Goal: Task Accomplishment & Management: Use online tool/utility

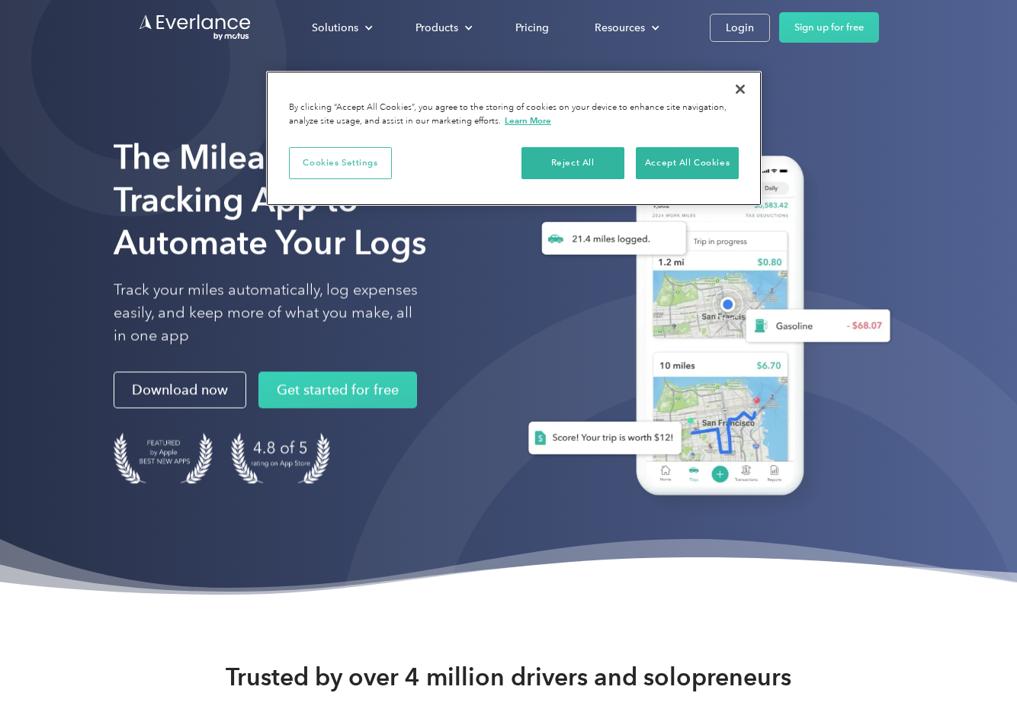
click at [351, 158] on button "Cookies Settings" at bounding box center [340, 163] width 103 height 32
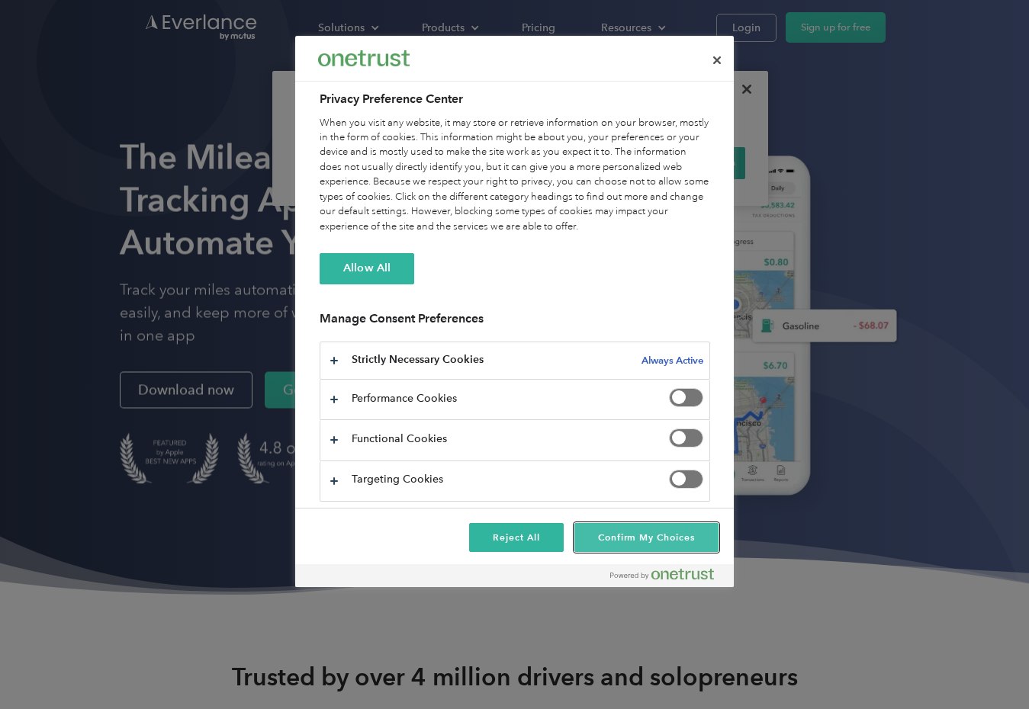
click at [619, 536] on button "Confirm My Choices" at bounding box center [646, 537] width 144 height 29
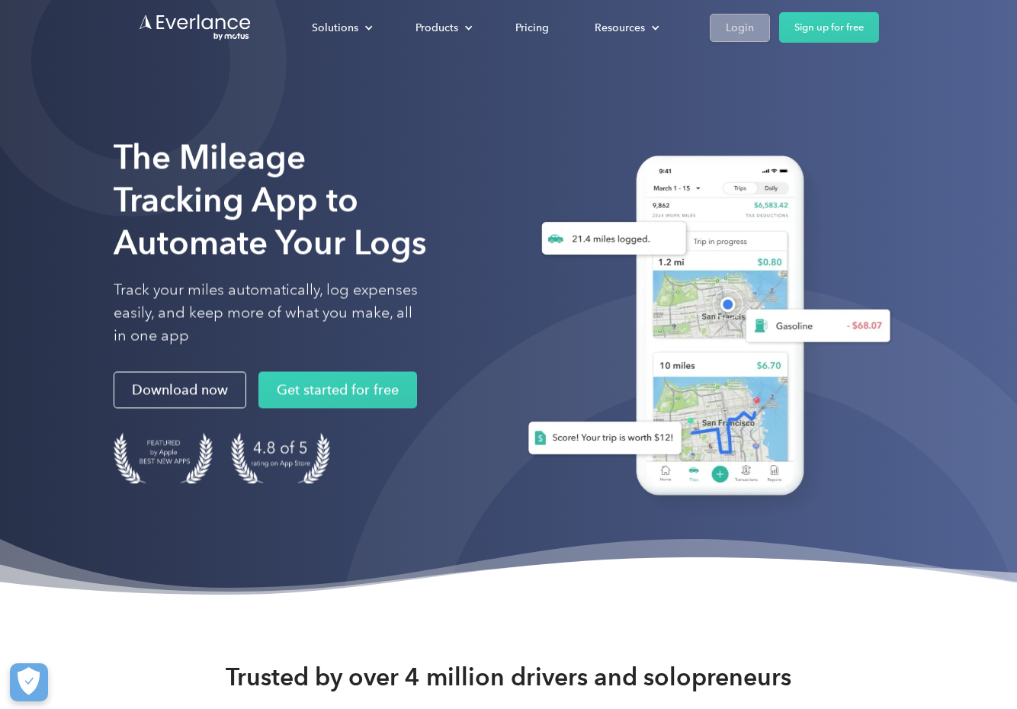
click at [743, 34] on div "Login" at bounding box center [740, 27] width 28 height 19
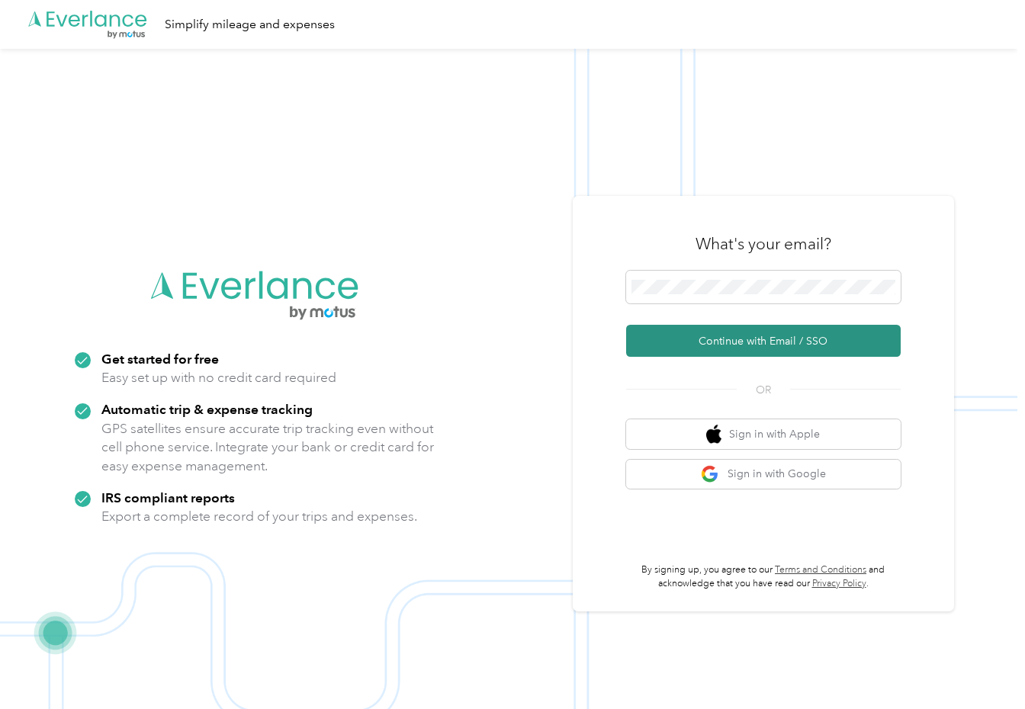
click at [762, 339] on button "Continue with Email / SSO" at bounding box center [763, 341] width 275 height 32
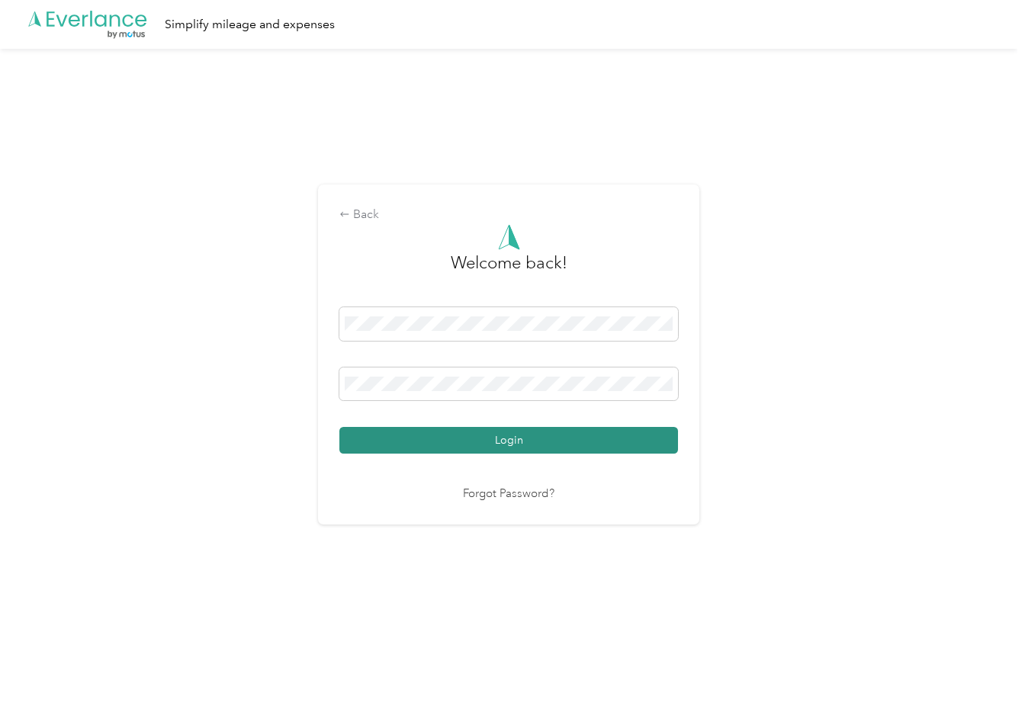
click at [506, 440] on button "Login" at bounding box center [508, 440] width 339 height 27
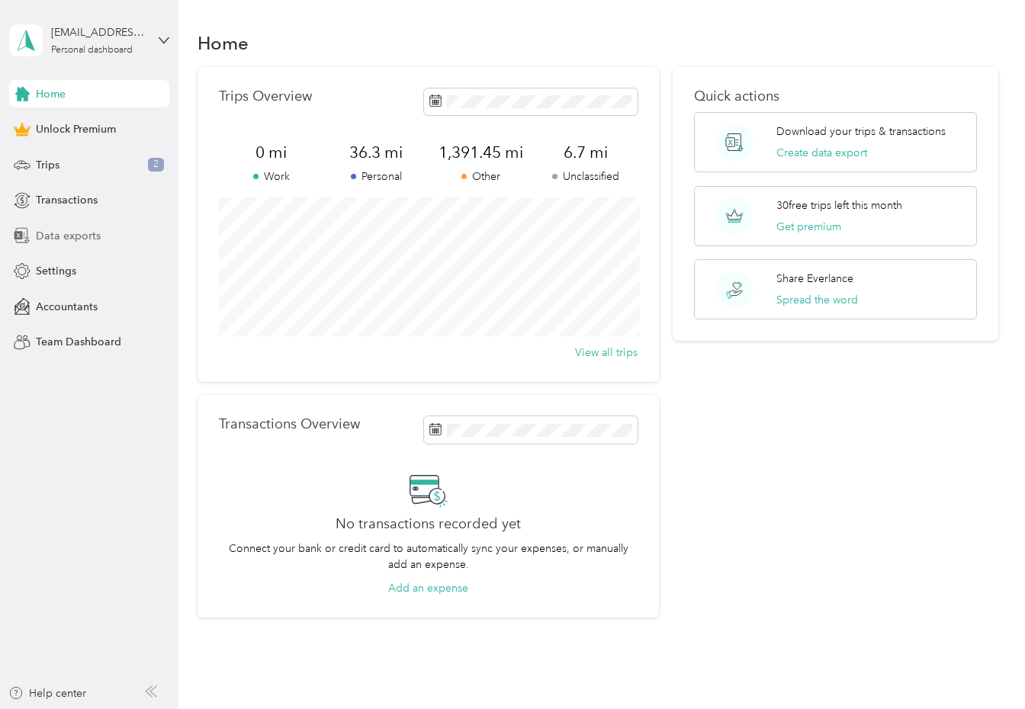
click at [80, 239] on span "Data exports" at bounding box center [68, 236] width 65 height 16
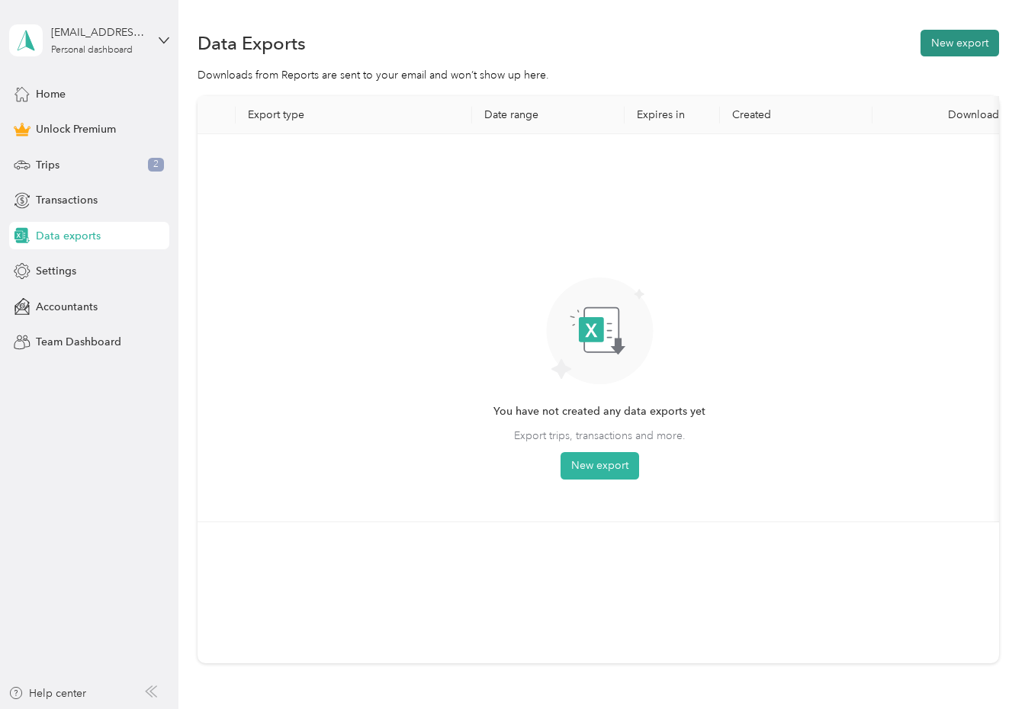
click at [970, 40] on button "New export" at bounding box center [959, 43] width 79 height 27
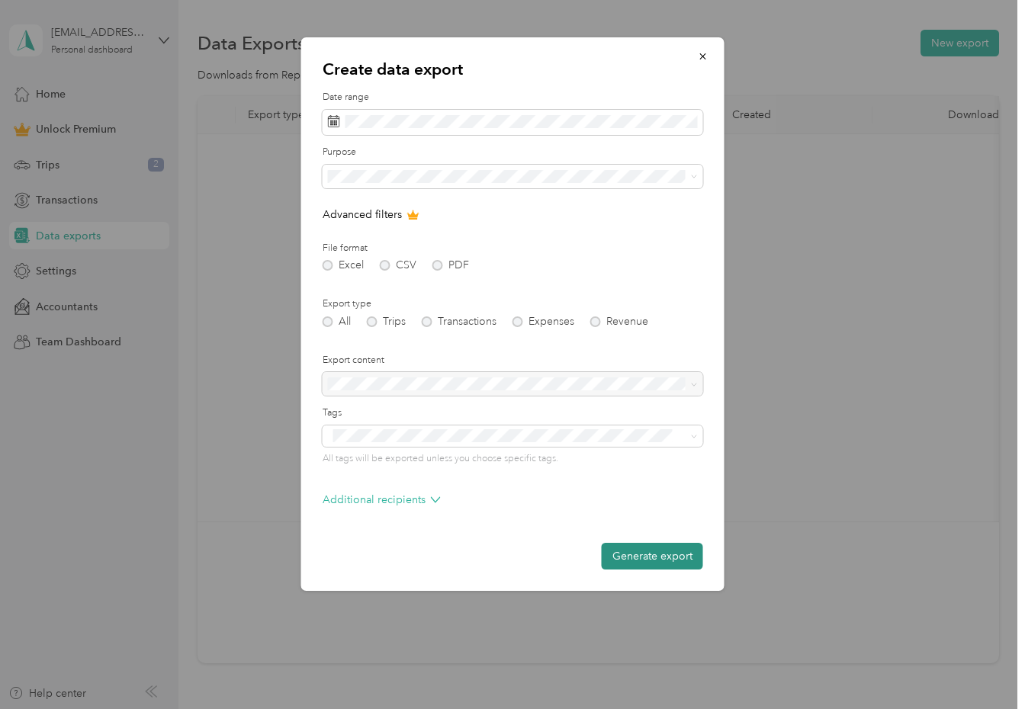
click at [661, 554] on button "Generate export" at bounding box center [652, 556] width 101 height 27
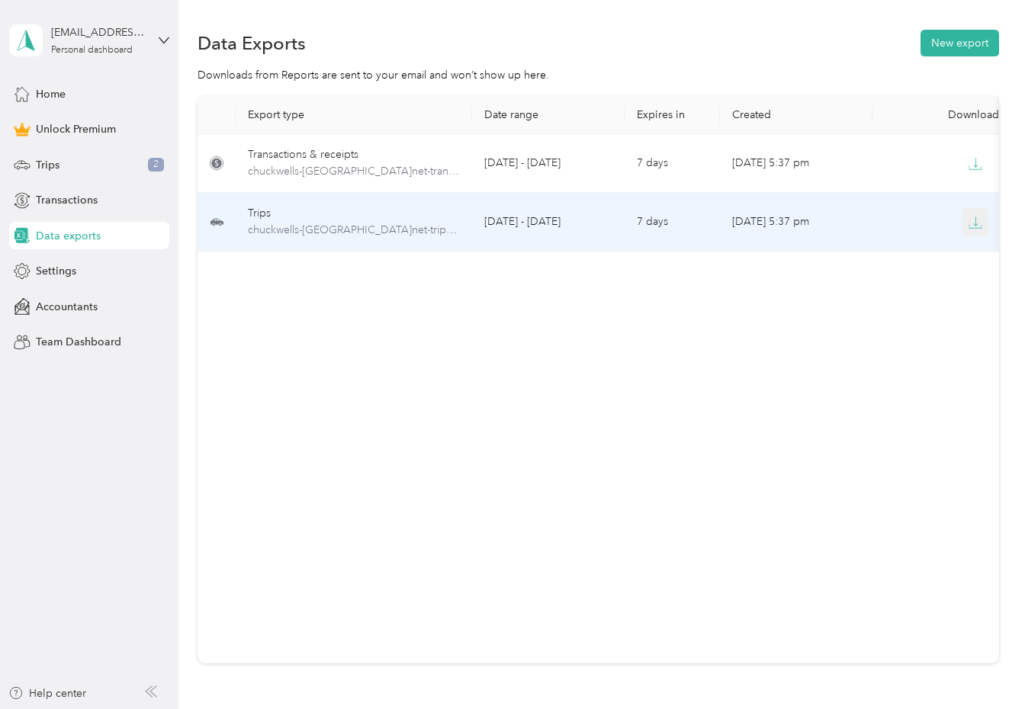
click at [978, 225] on icon "button" at bounding box center [975, 223] width 14 height 14
